Goal: Complete application form

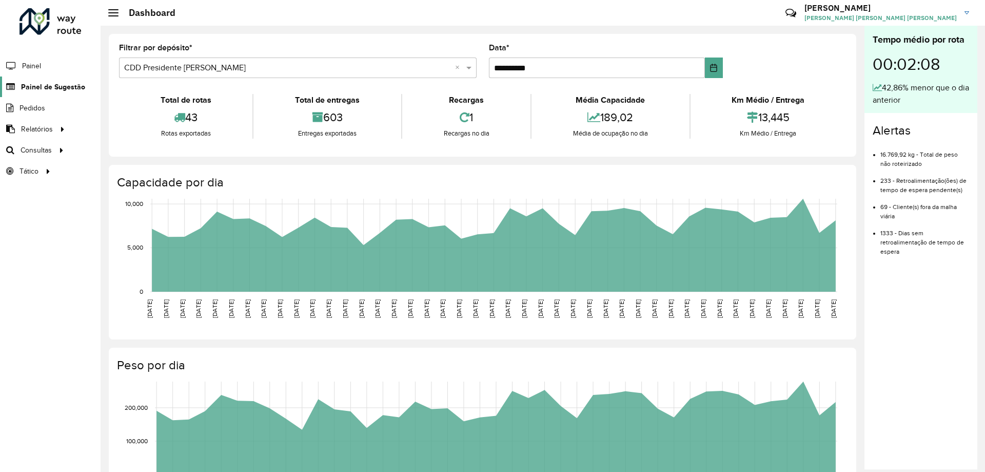
click at [25, 79] on link "Painel de Sugestão" at bounding box center [42, 86] width 85 height 21
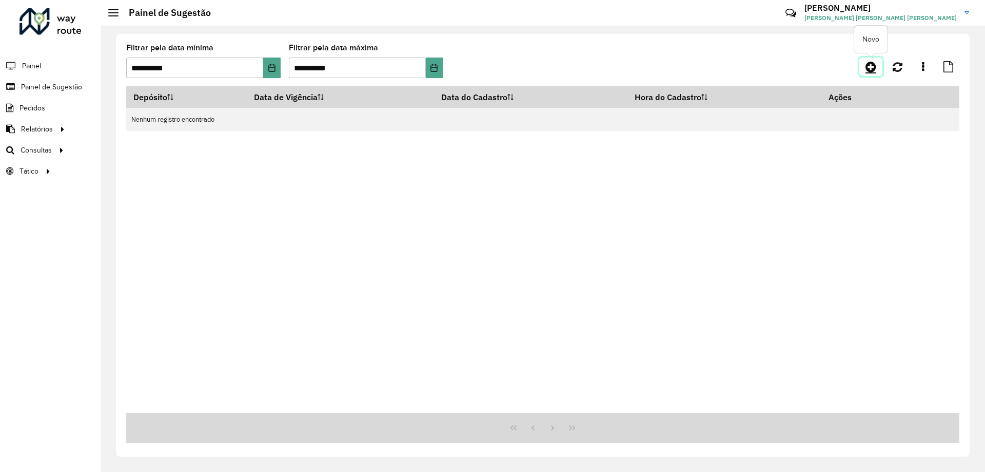
click at [875, 67] on icon at bounding box center [871, 67] width 11 height 12
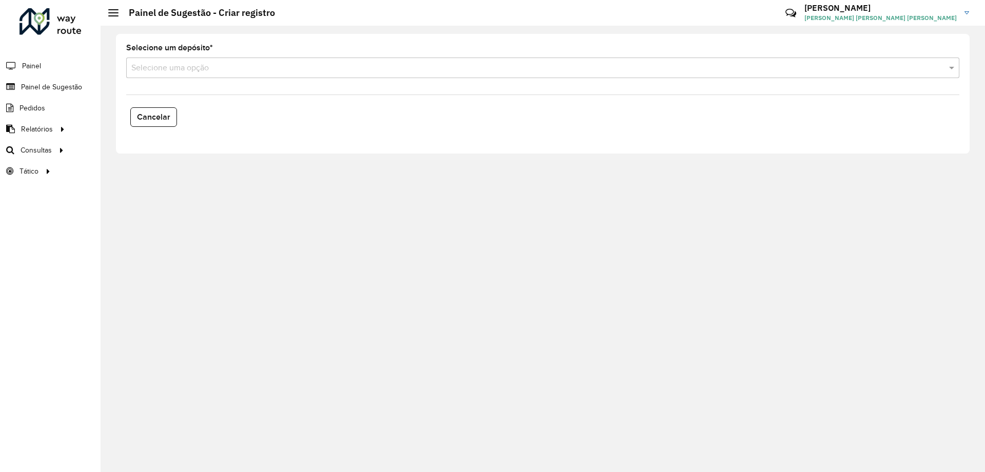
click at [224, 70] on input "text" at bounding box center [532, 68] width 802 height 12
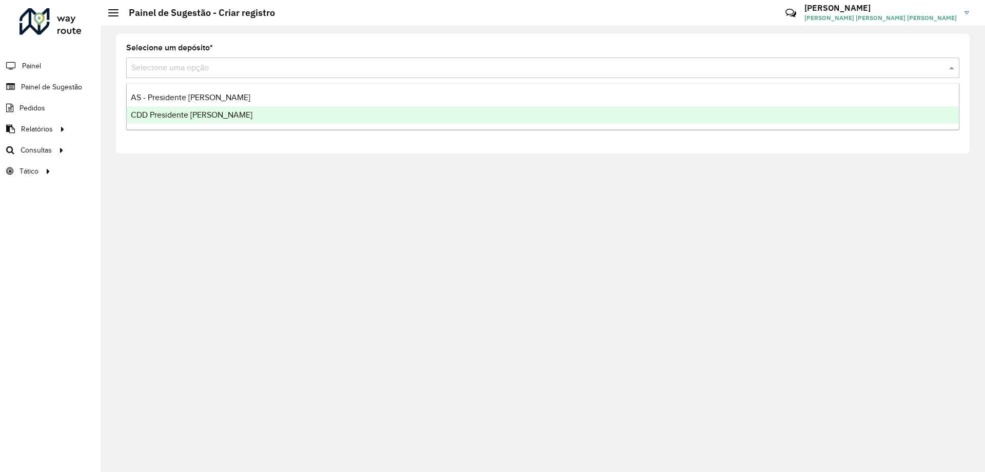
click at [216, 110] on div "CDD Presidente [PERSON_NAME]" at bounding box center [543, 114] width 832 height 17
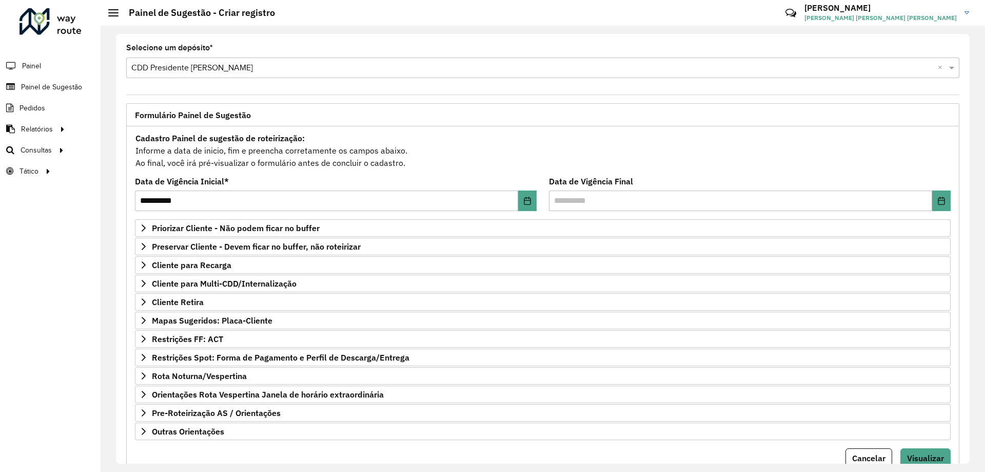
scroll to position [40, 0]
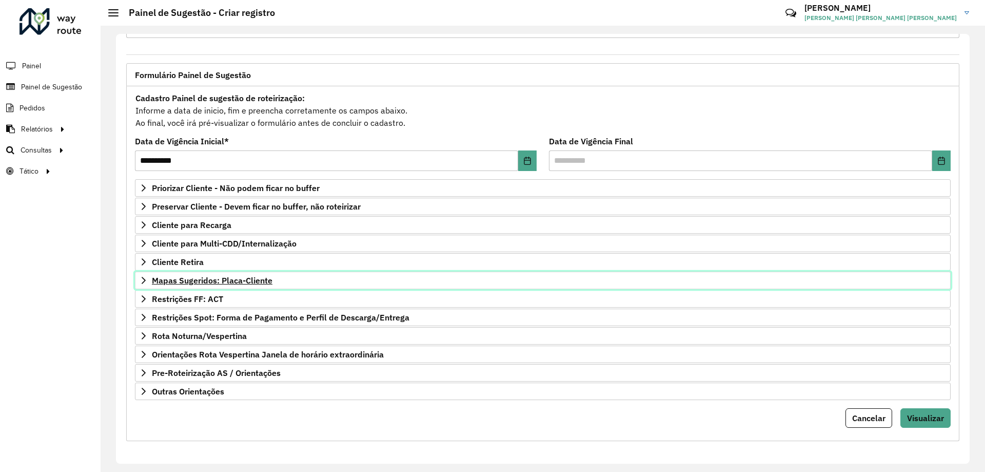
click at [140, 278] on icon at bounding box center [144, 280] width 8 height 8
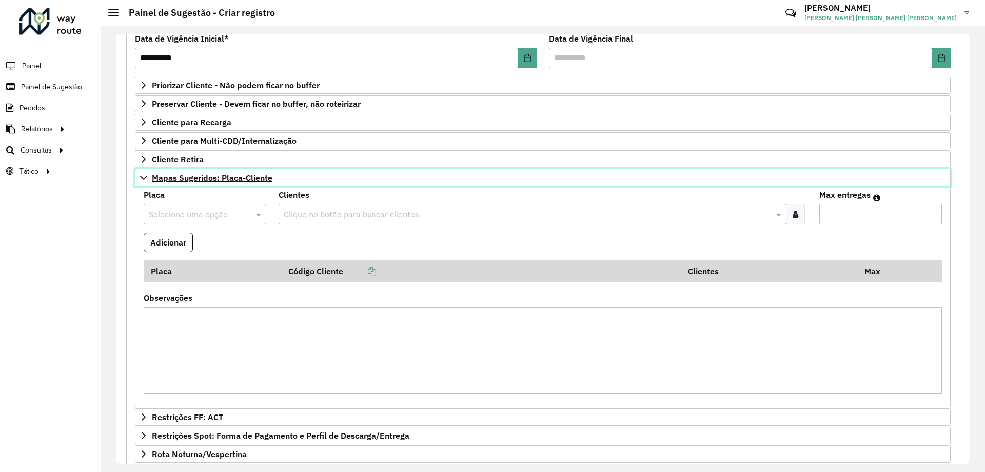
scroll to position [0, 0]
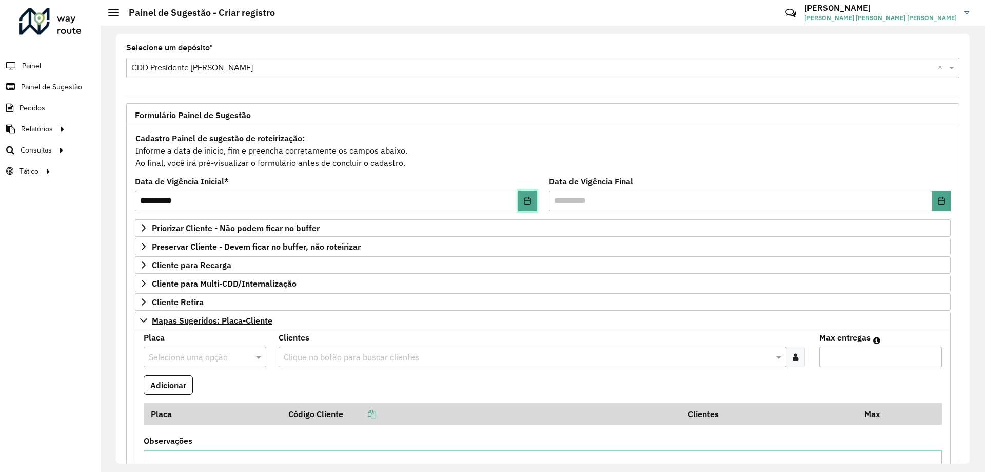
click at [528, 198] on icon "Choose Date" at bounding box center [527, 201] width 7 height 8
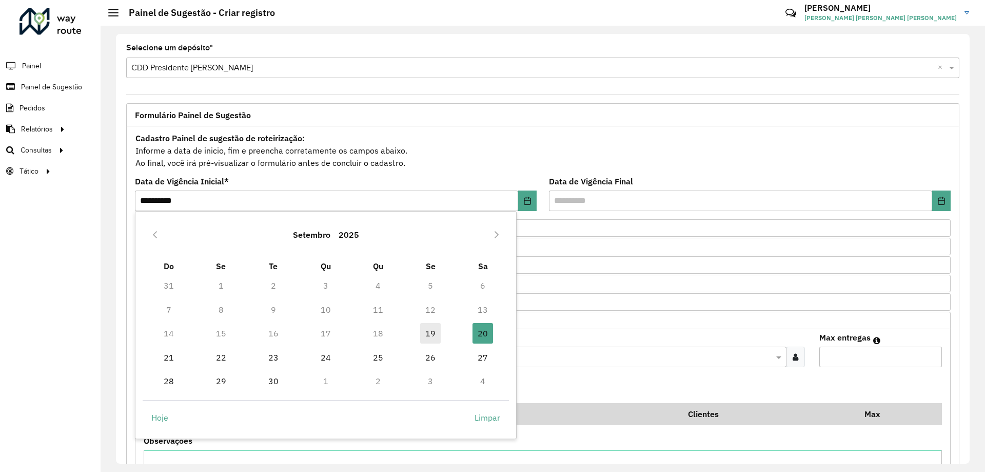
click at [434, 333] on span "19" at bounding box center [430, 333] width 21 height 21
type input "**********"
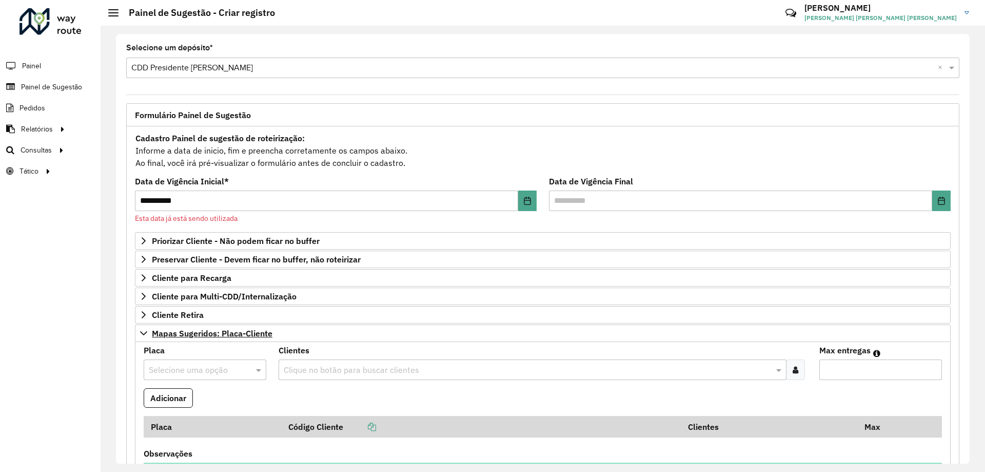
click at [48, 65] on li "Painel" at bounding box center [50, 66] width 101 height 22
click at [40, 64] on span "Painel" at bounding box center [32, 66] width 21 height 11
click at [42, 86] on span "Painel de Sugestão" at bounding box center [53, 87] width 64 height 11
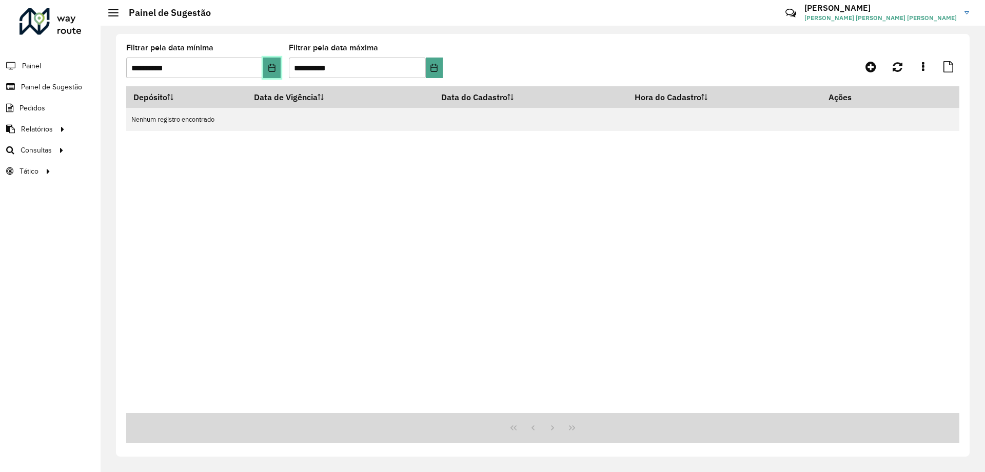
click at [271, 68] on icon "Choose Date" at bounding box center [272, 68] width 8 height 8
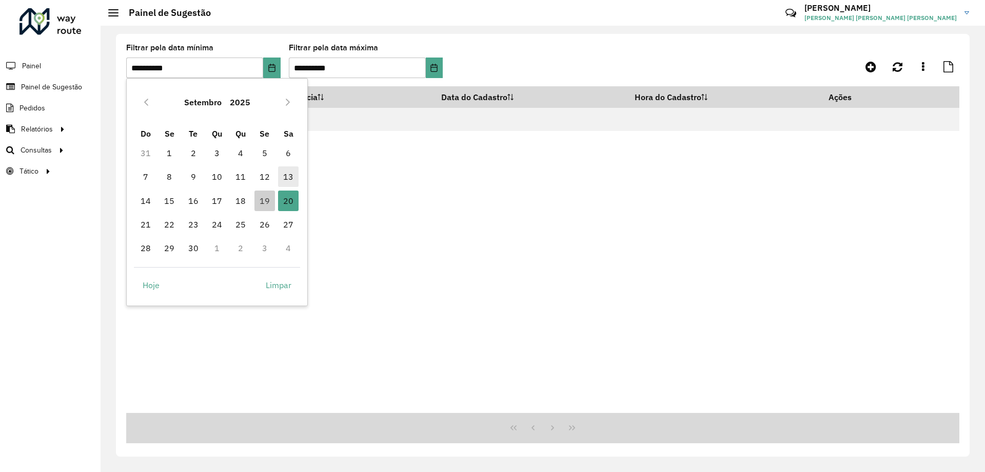
click at [264, 198] on span "19" at bounding box center [264, 200] width 21 height 21
type input "**********"
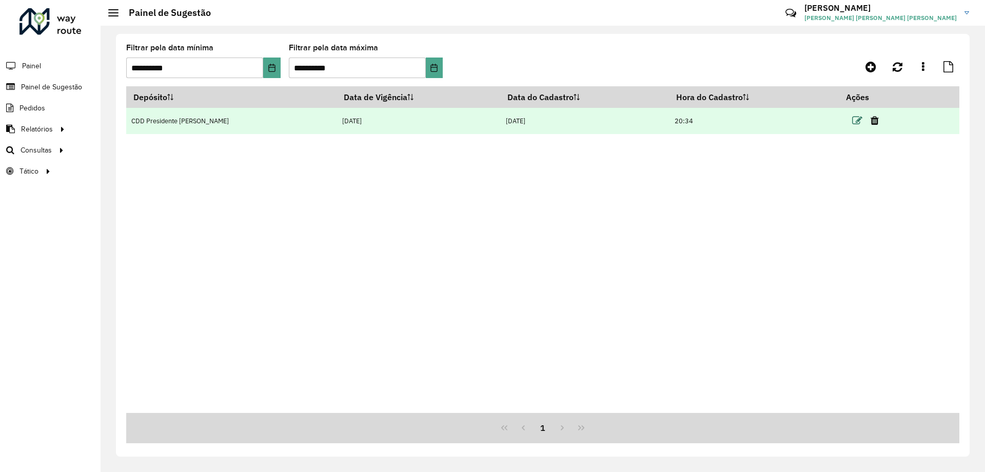
click at [853, 124] on icon at bounding box center [857, 120] width 10 height 10
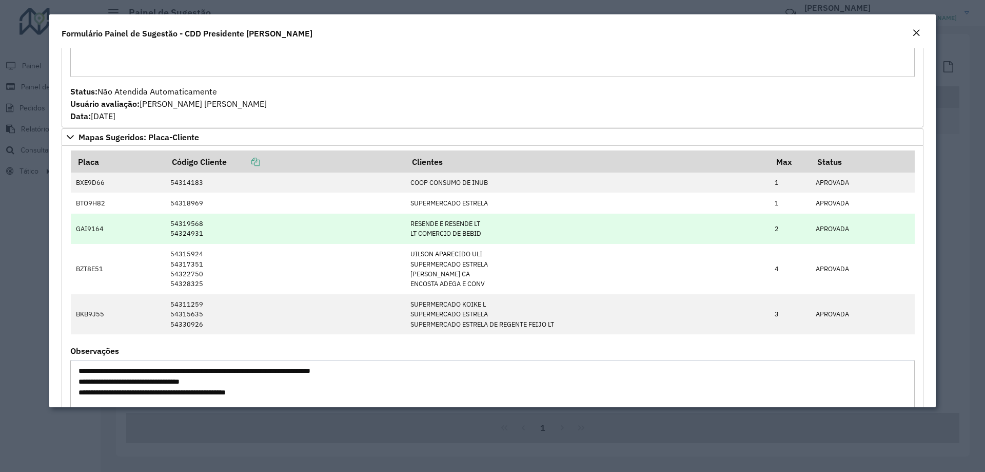
scroll to position [564, 0]
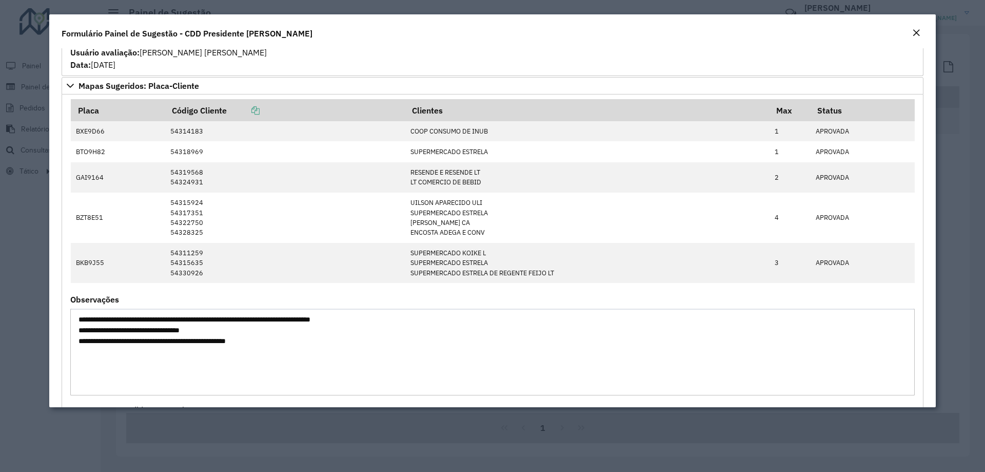
click at [914, 30] on em "Close" at bounding box center [916, 33] width 8 height 8
